Goal: Find specific page/section: Find specific page/section

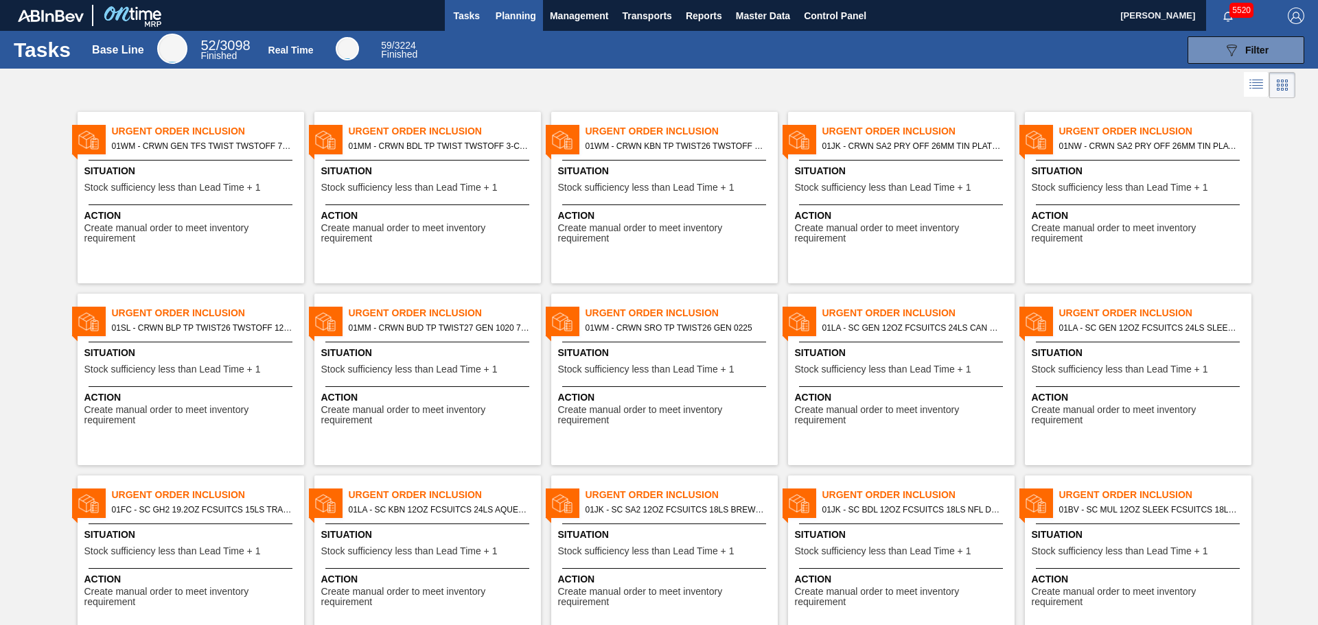
click at [520, 22] on span "Planning" at bounding box center [516, 16] width 40 height 16
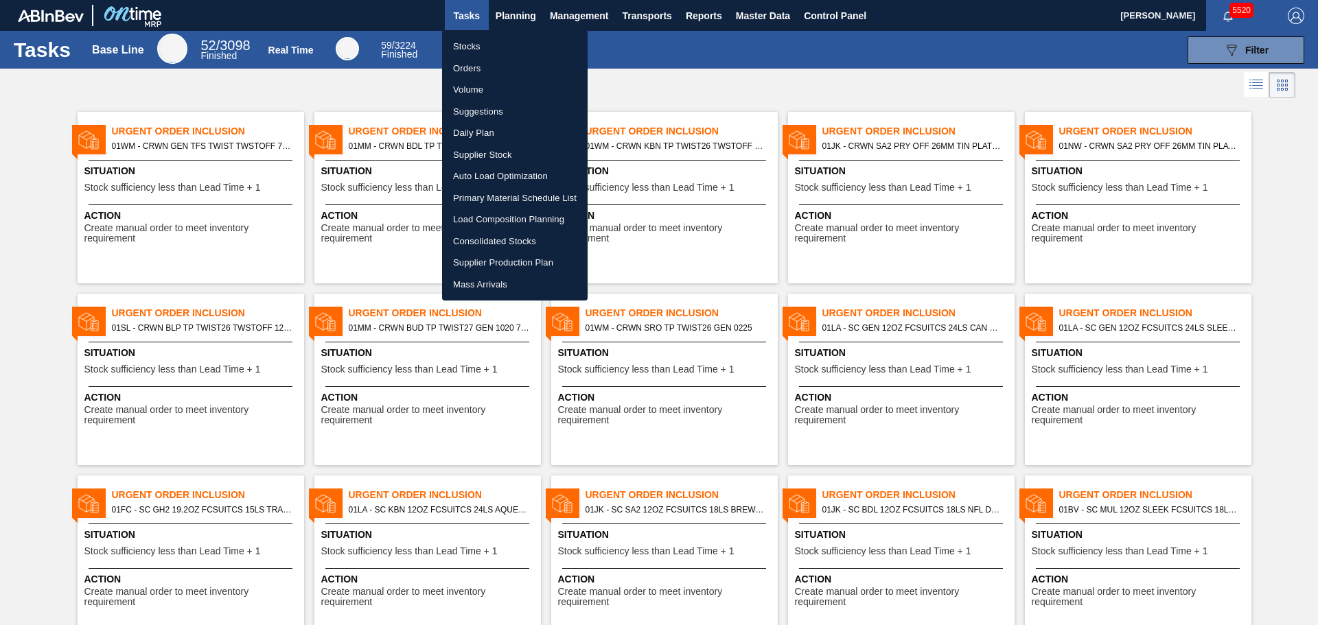
click at [773, 16] on div at bounding box center [659, 312] width 1318 height 625
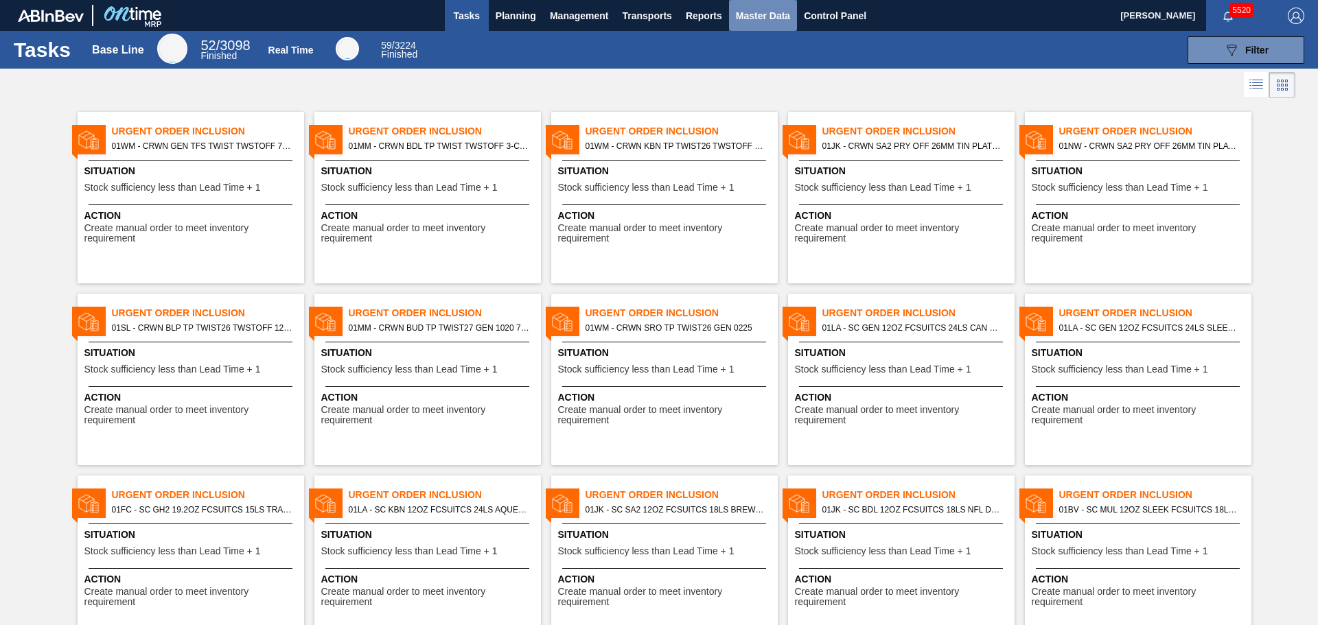
click at [760, 19] on span "Master Data" at bounding box center [763, 16] width 54 height 16
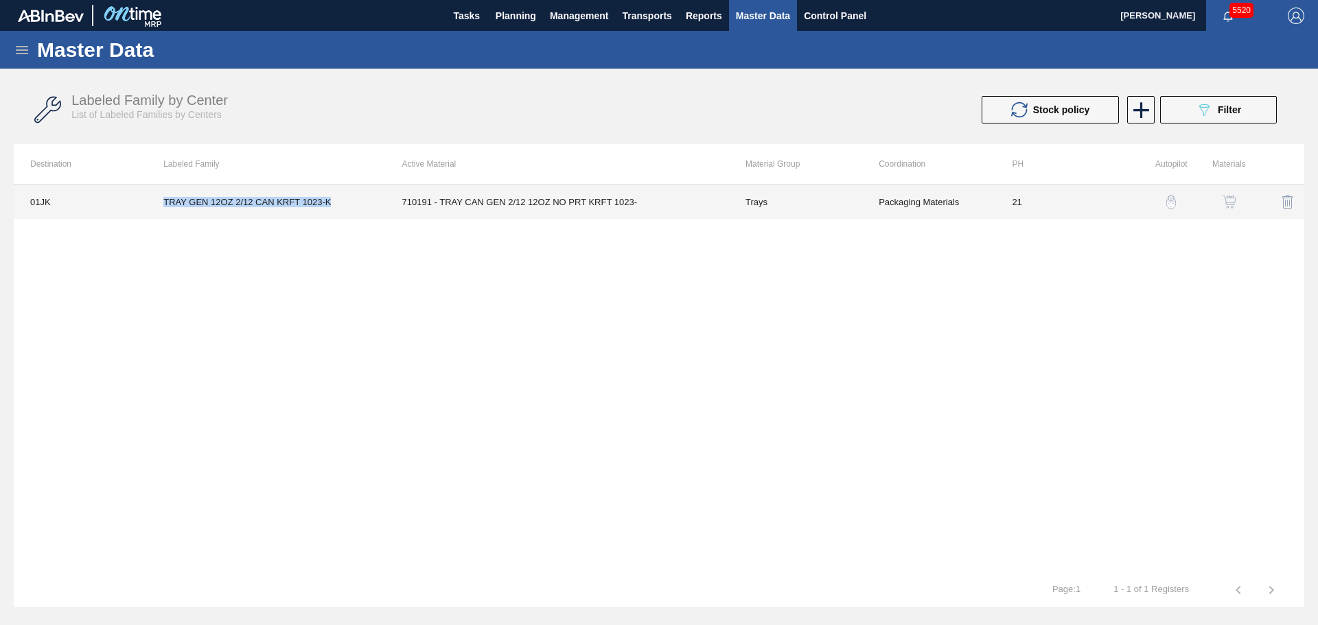
drag, startPoint x: 164, startPoint y: 202, endPoint x: 331, endPoint y: 203, distance: 166.8
click at [331, 203] on td "TRAY GEN 12OZ 2/12 CAN KRFT 1023-K" at bounding box center [266, 202] width 238 height 34
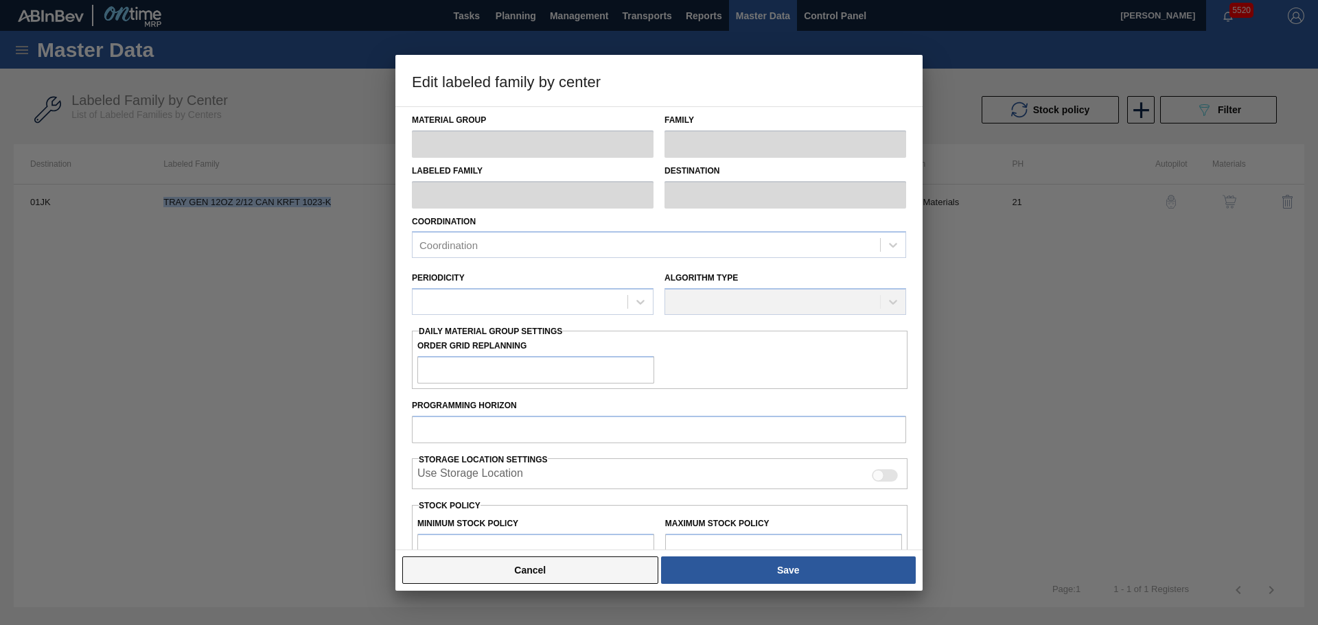
click at [610, 576] on button "Cancel" at bounding box center [530, 570] width 256 height 27
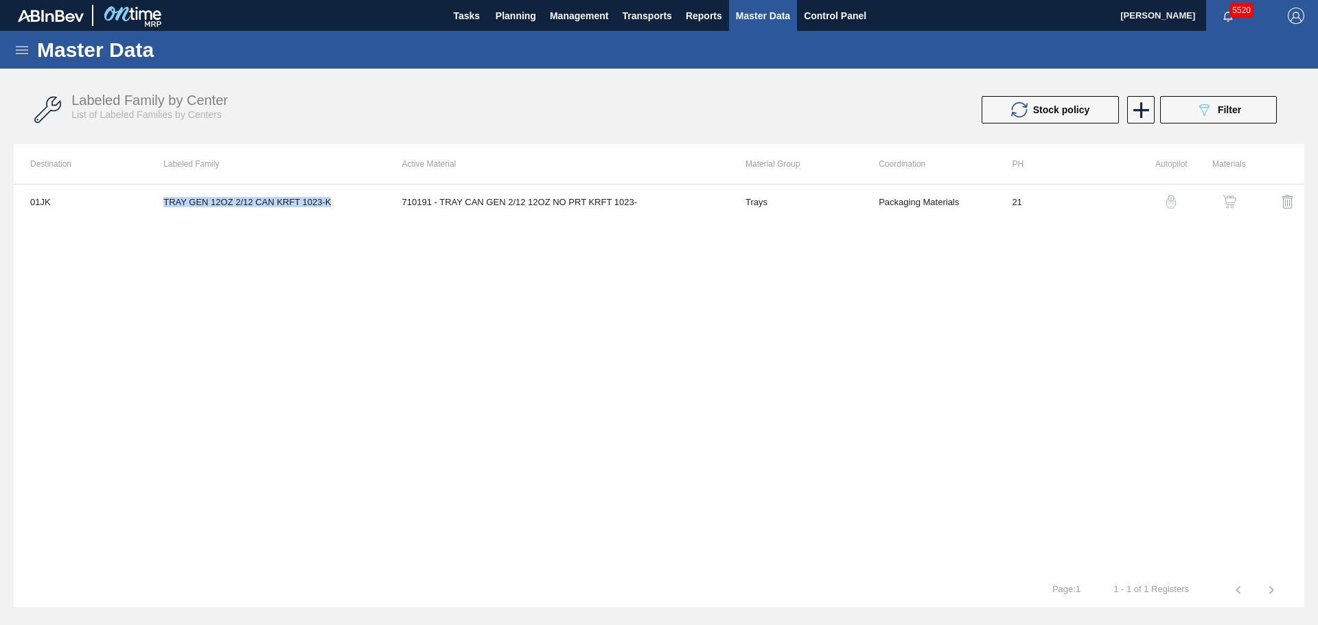
copy td "TRAY GEN 12OZ 2/12 CAN KRFT 1023-K"
click at [1229, 201] on img "button" at bounding box center [1229, 202] width 14 height 14
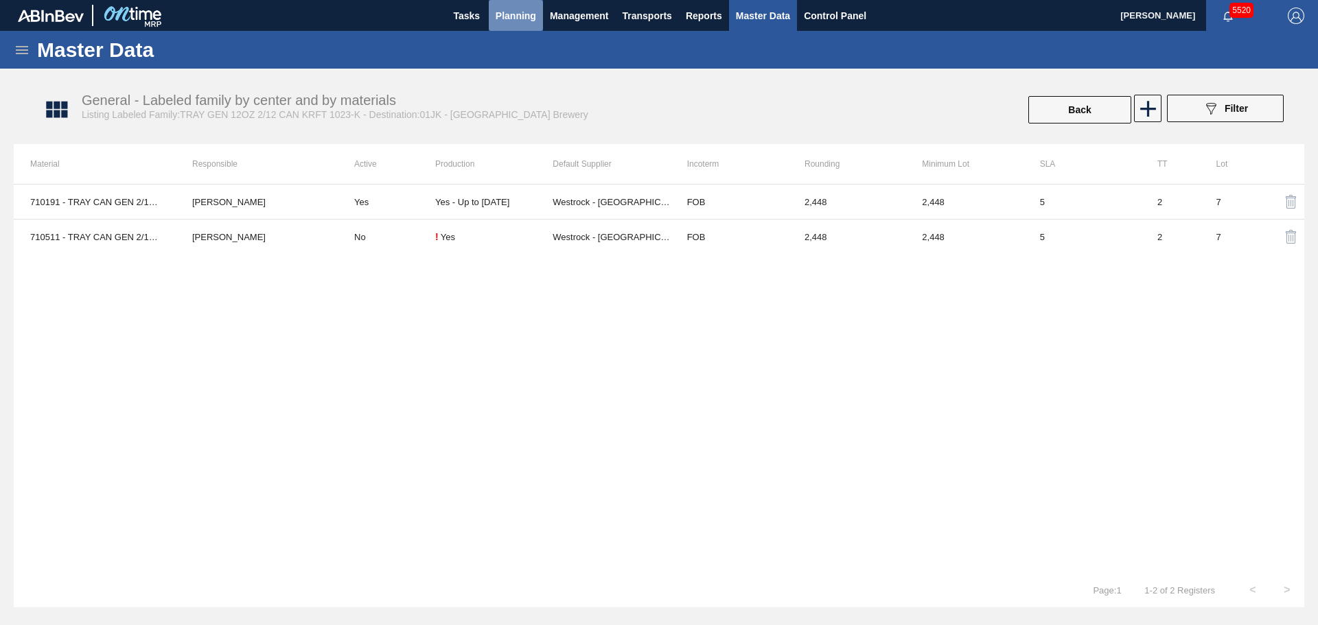
click at [528, 18] on span "Planning" at bounding box center [516, 16] width 40 height 16
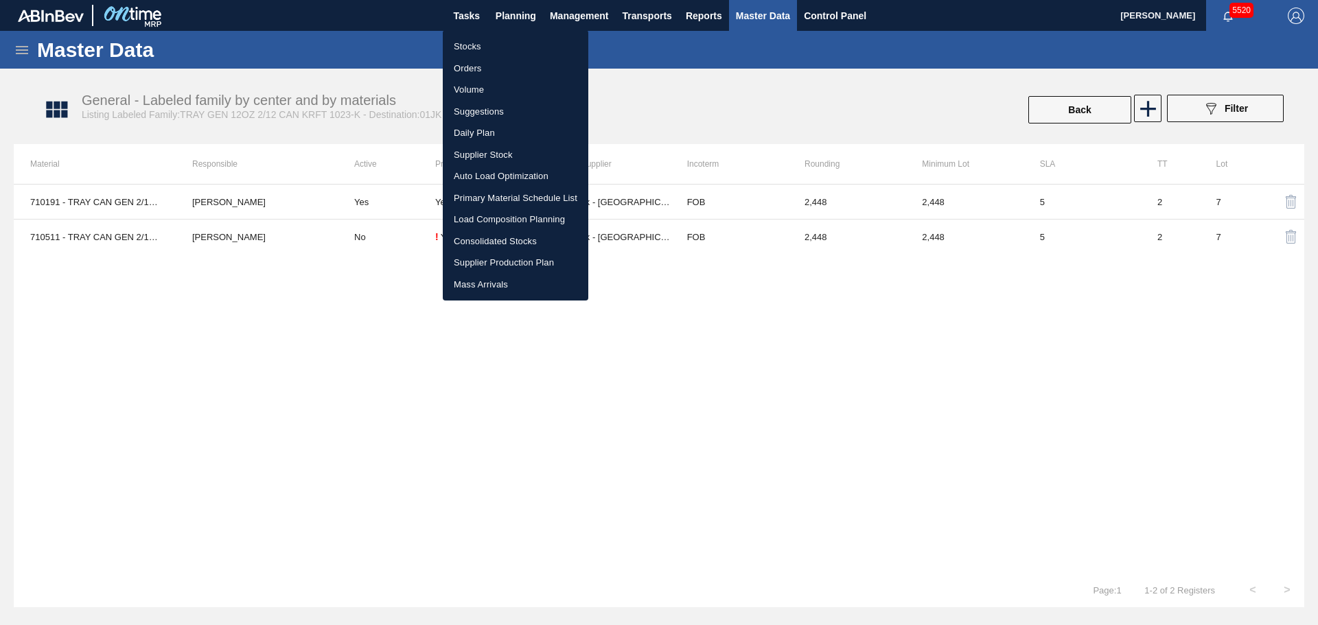
click at [292, 471] on div at bounding box center [659, 312] width 1318 height 625
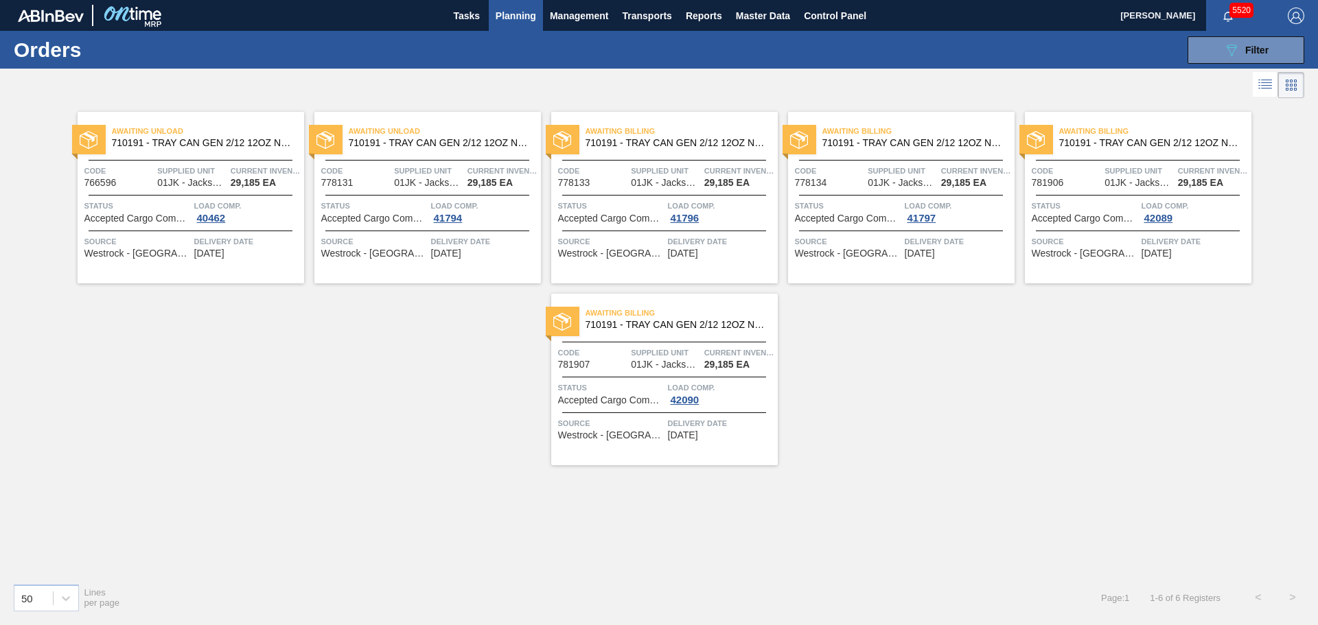
click at [429, 141] on span "710191 - TRAY CAN GEN 2/12 12OZ NO PRT KRFT 1023-" at bounding box center [439, 143] width 181 height 10
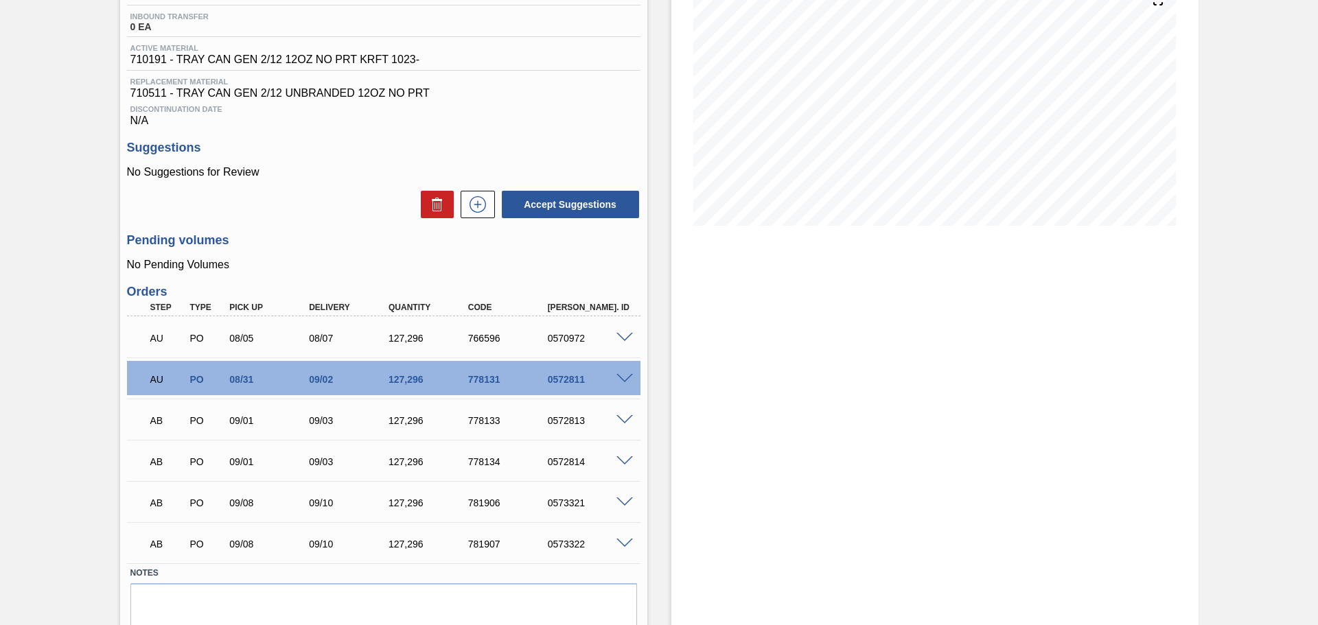
scroll to position [206, 0]
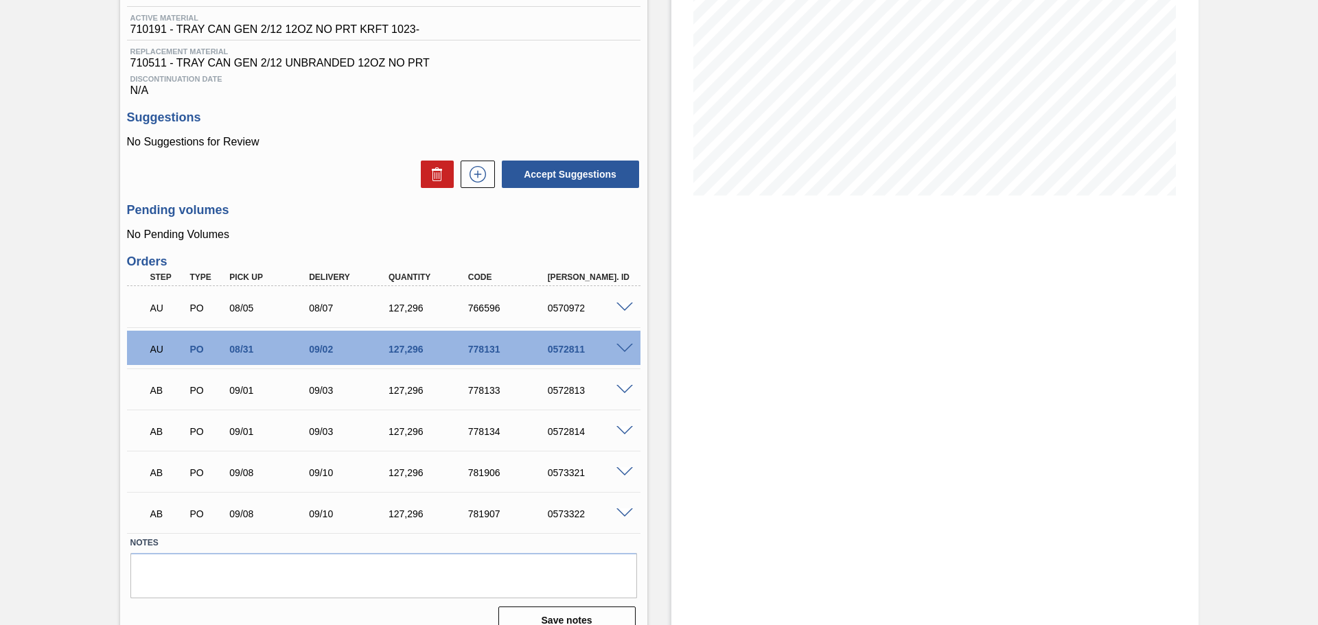
click at [625, 344] on span at bounding box center [624, 349] width 16 height 10
